Goal: Find contact information: Find contact information

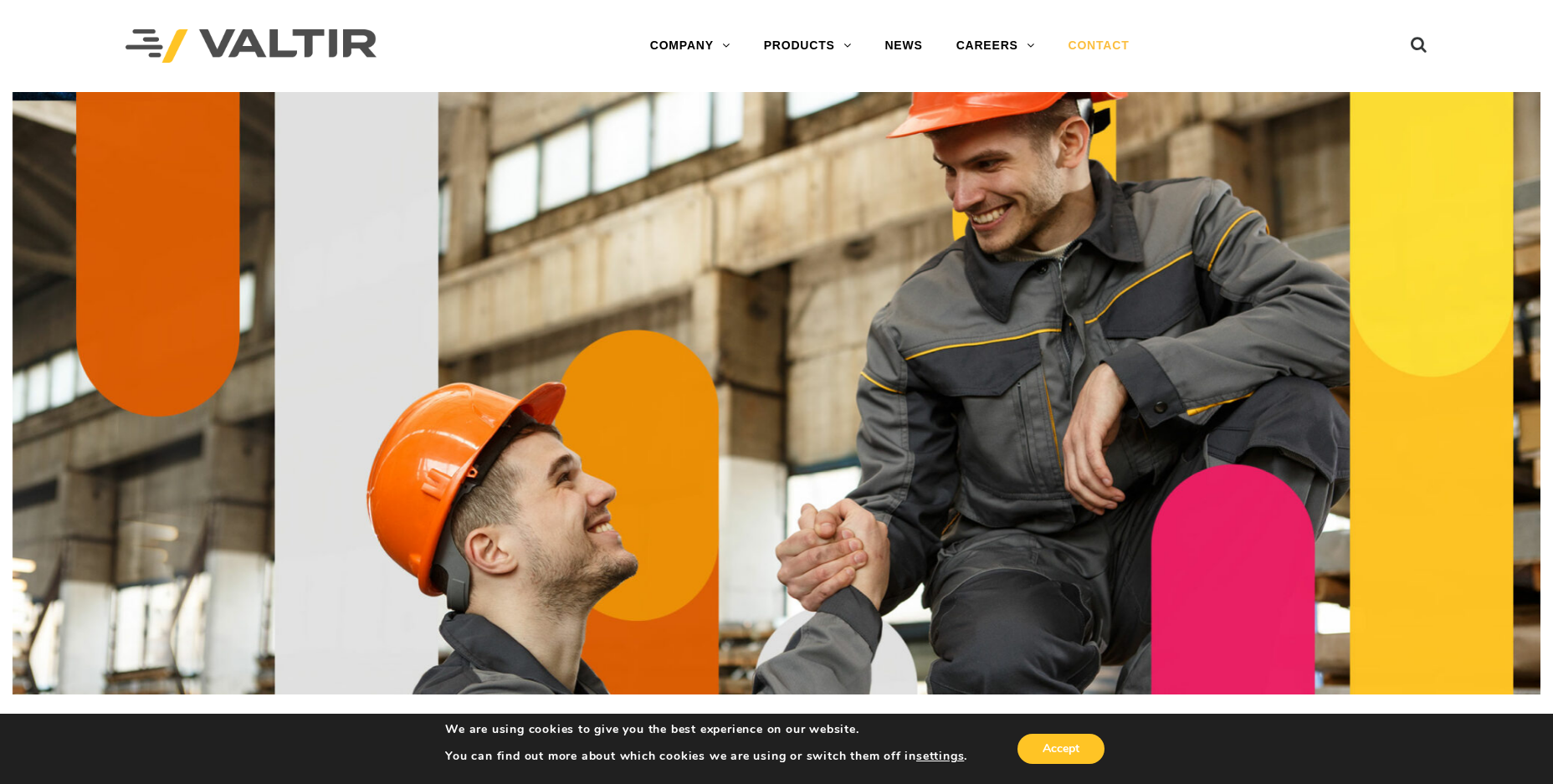
click at [1108, 38] on link "CONTACT" at bounding box center [1099, 46] width 95 height 33
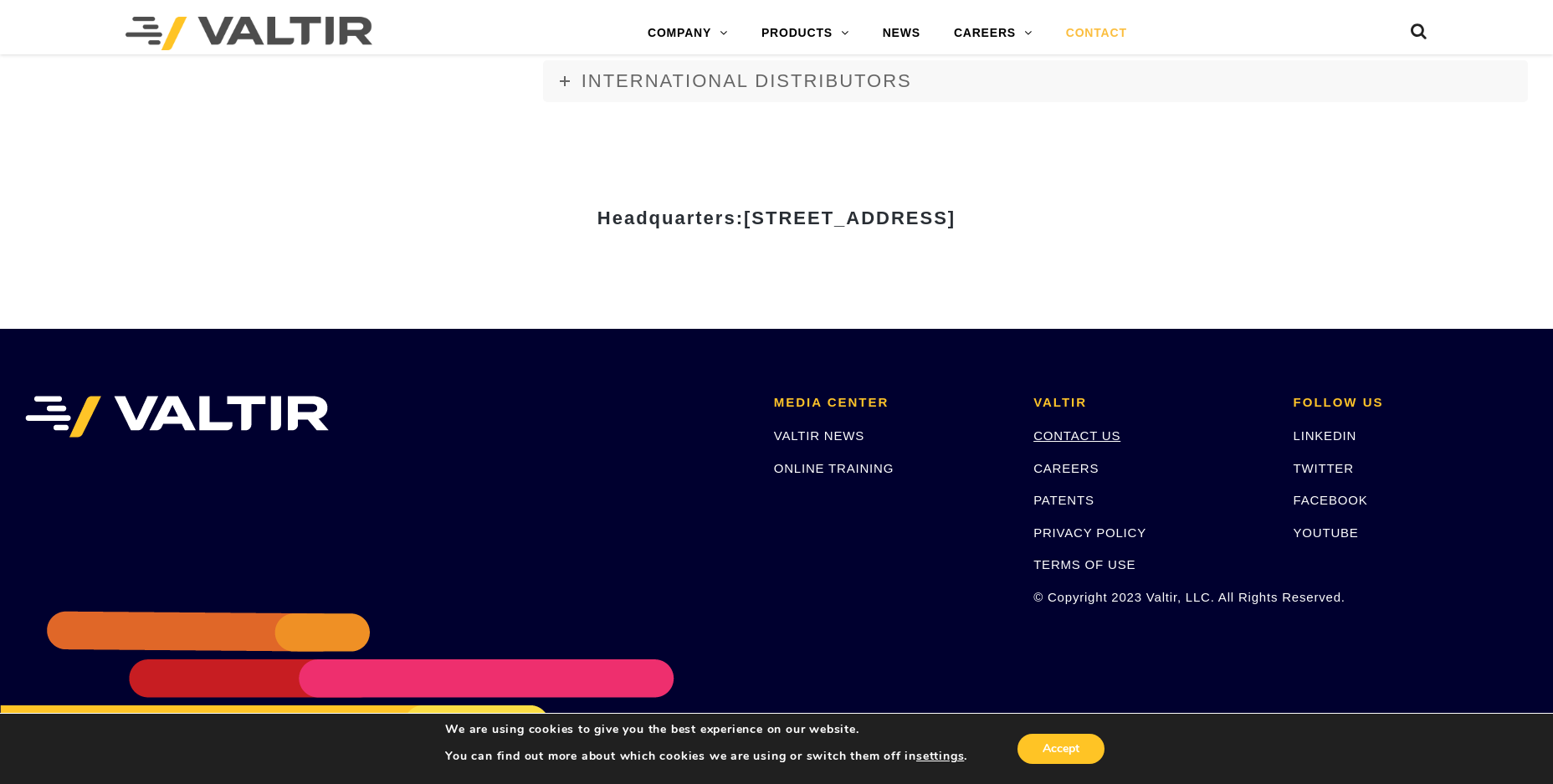
scroll to position [2305, 0]
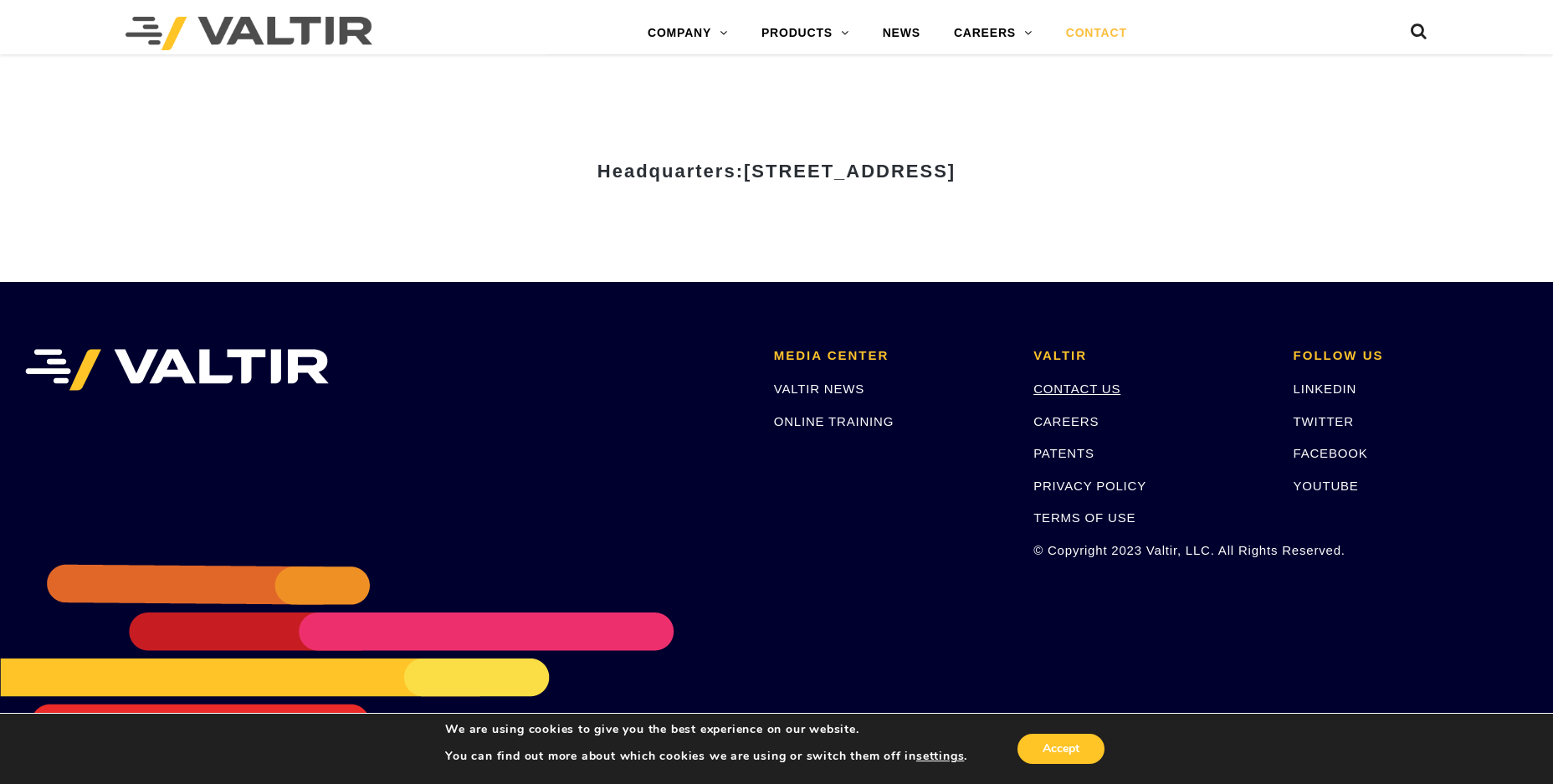
click at [1053, 388] on link "CONTACT US" at bounding box center [1077, 388] width 87 height 15
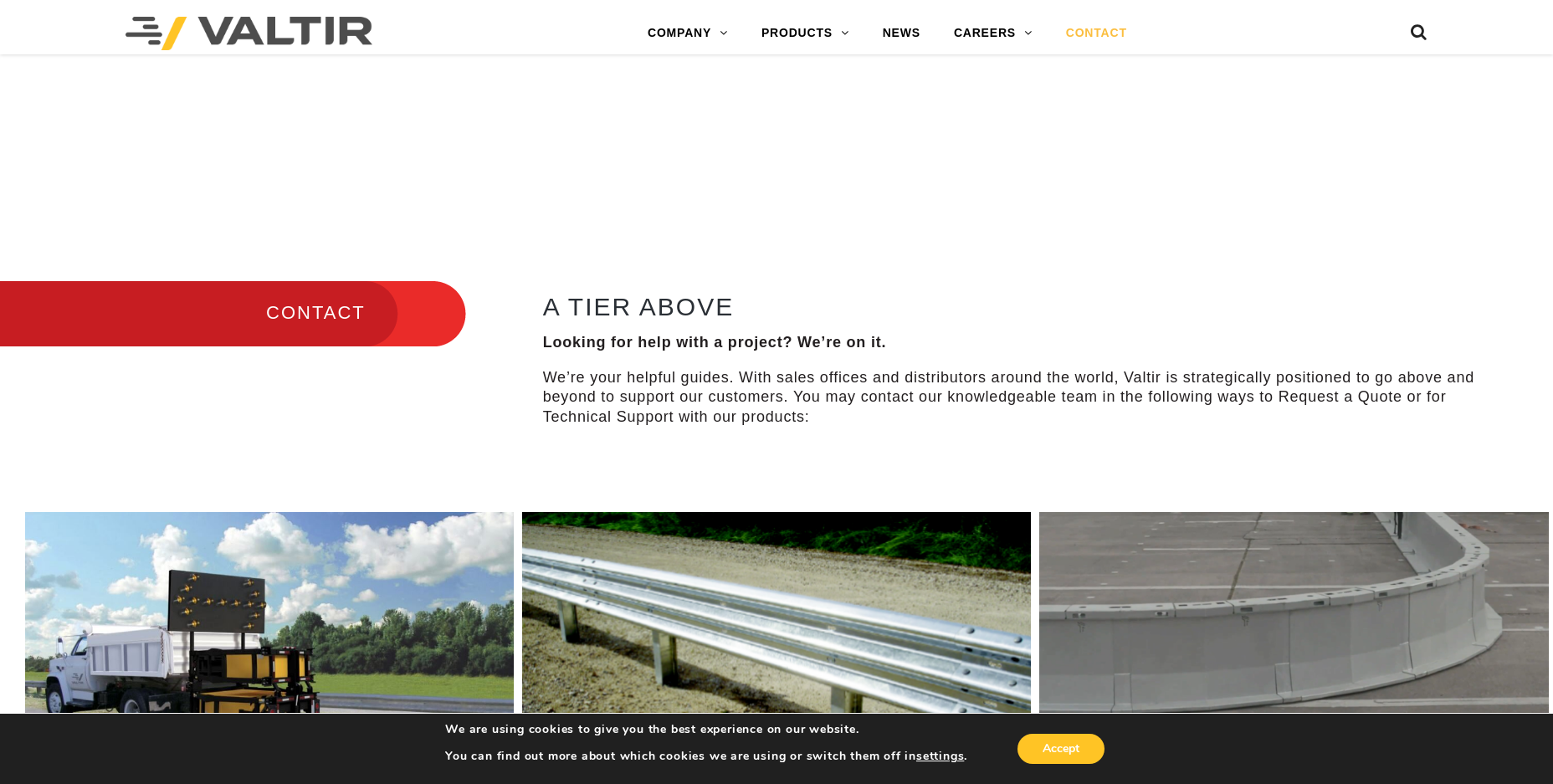
scroll to position [418, 0]
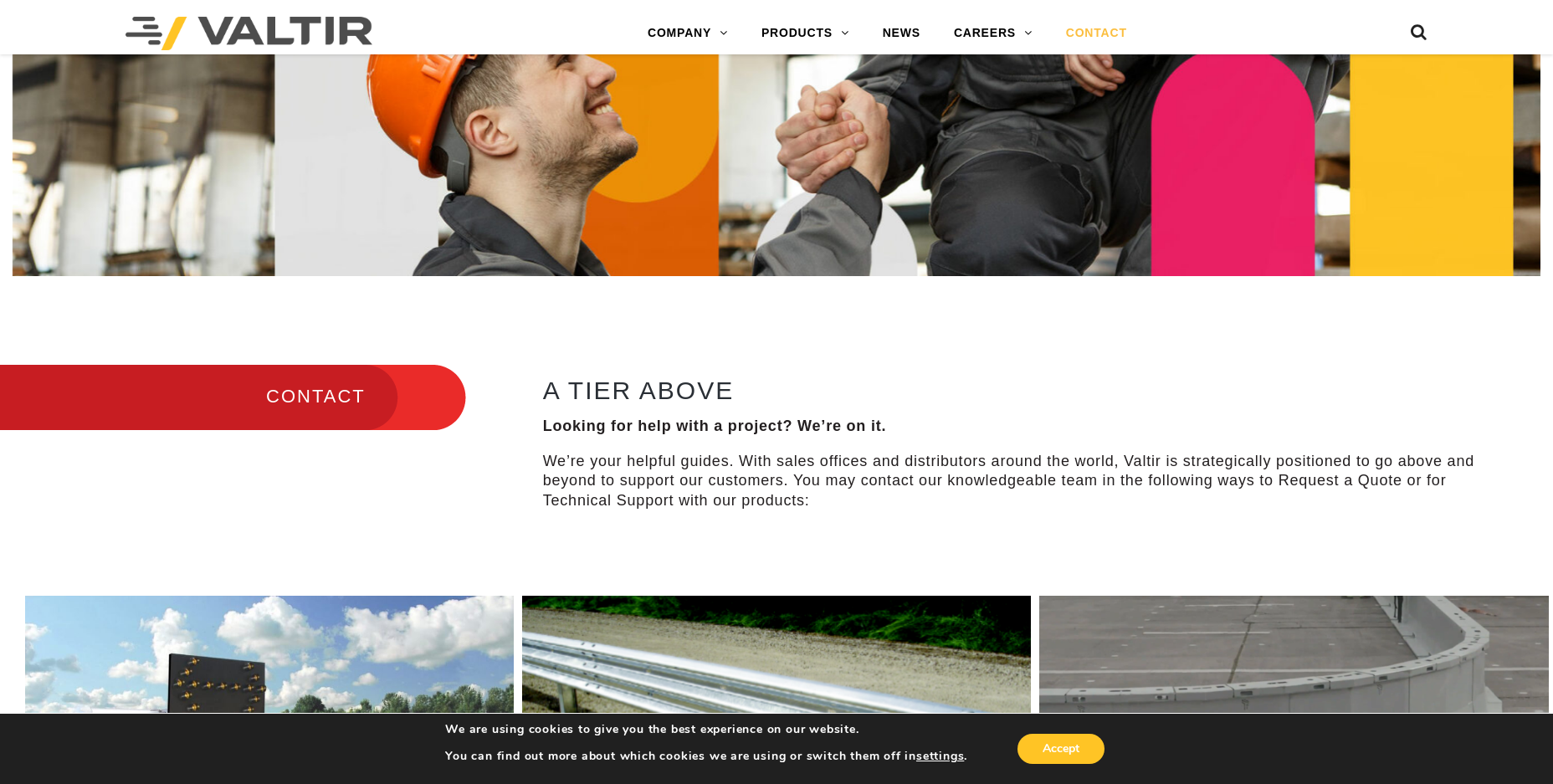
click at [348, 398] on h3 "CONTACT" at bounding box center [233, 397] width 466 height 70
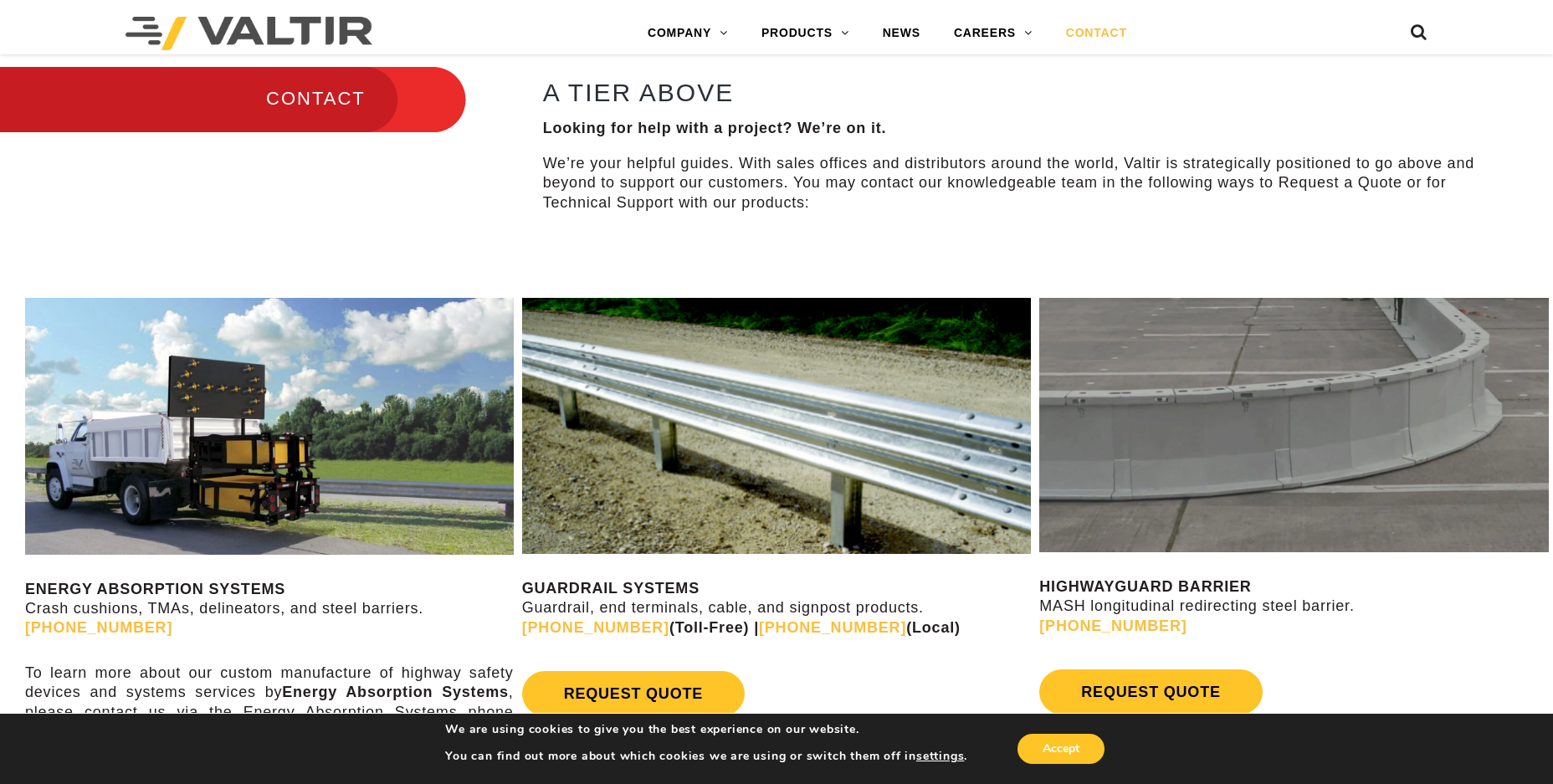
scroll to position [381, 0]
